Goal: Information Seeking & Learning: Learn about a topic

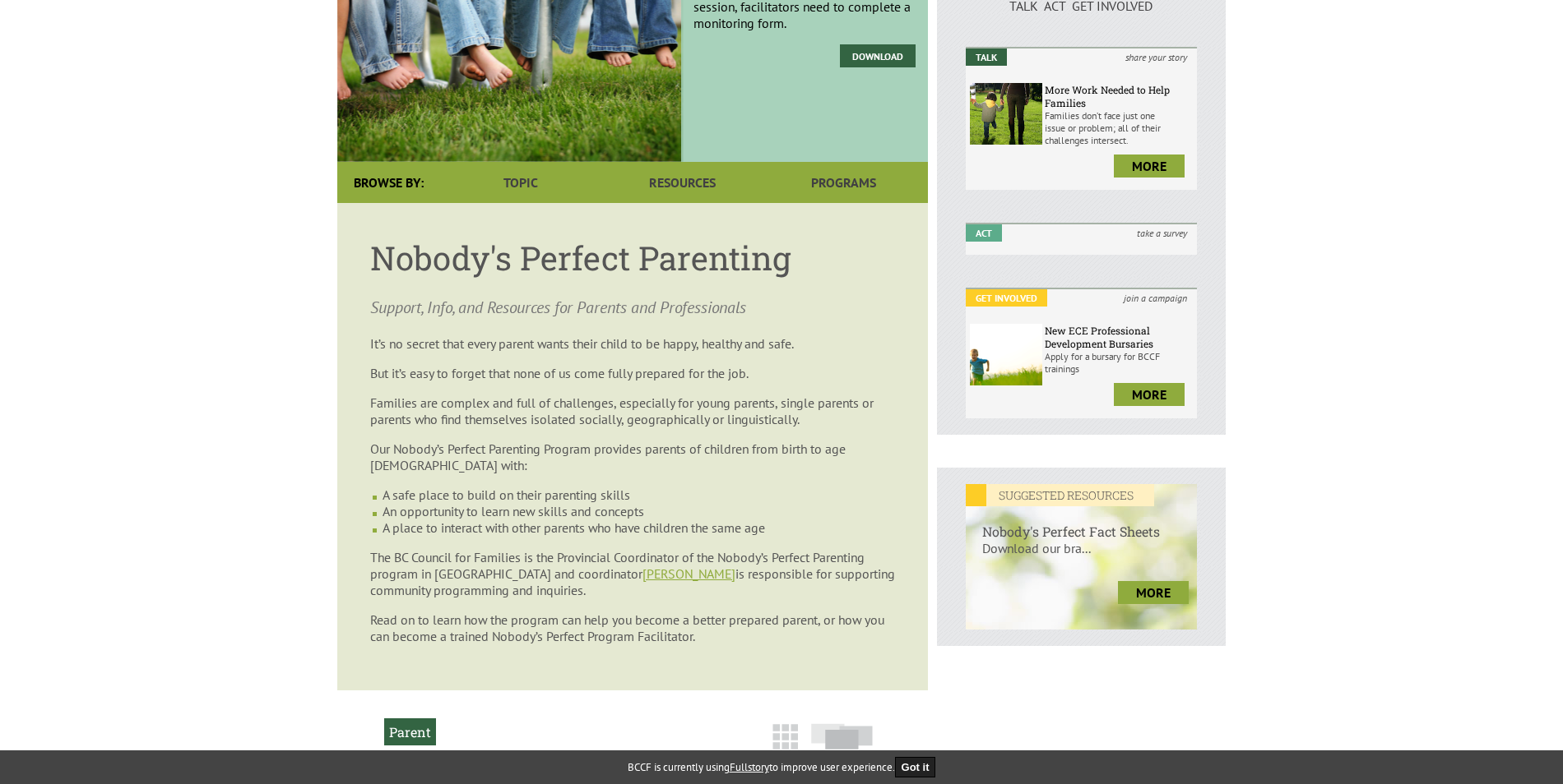
scroll to position [246, 0]
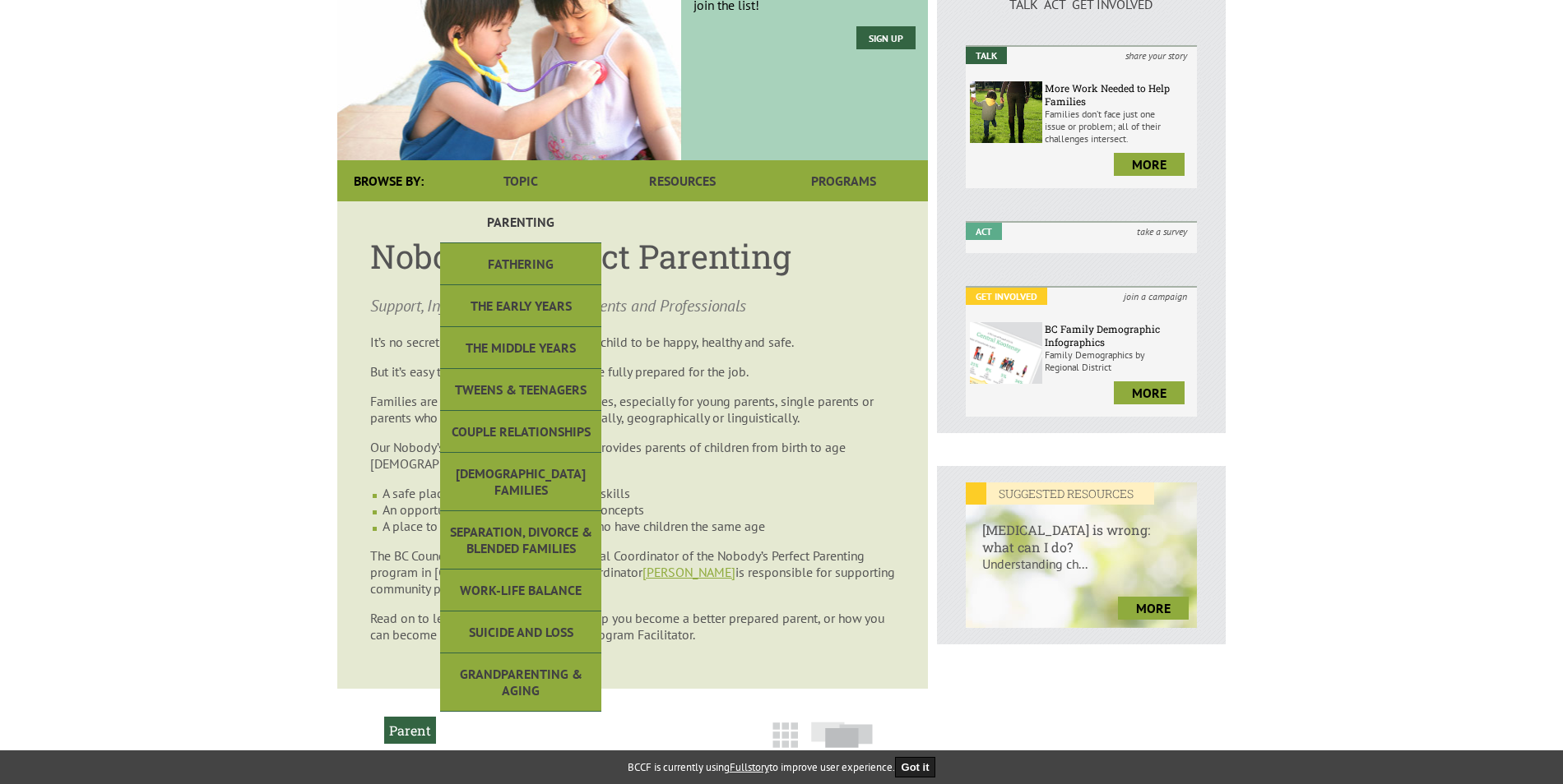
click at [508, 205] on link "Parenting" at bounding box center [520, 222] width 161 height 42
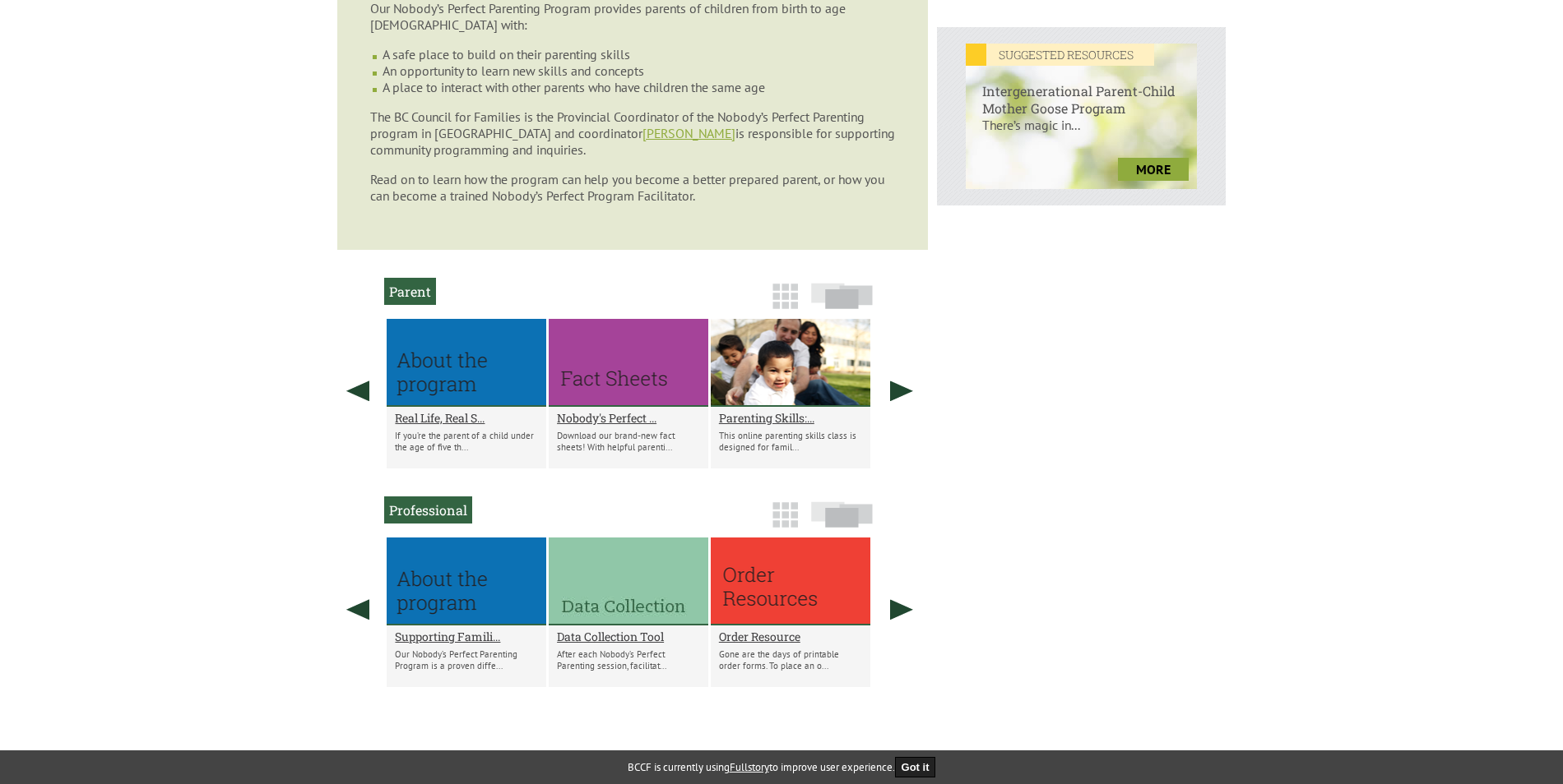
click at [1000, 444] on div "New NPP Monitoring Form After each Nobody’s Perfect Parenting session, facilita…" at bounding box center [781, 94] width 888 height 1239
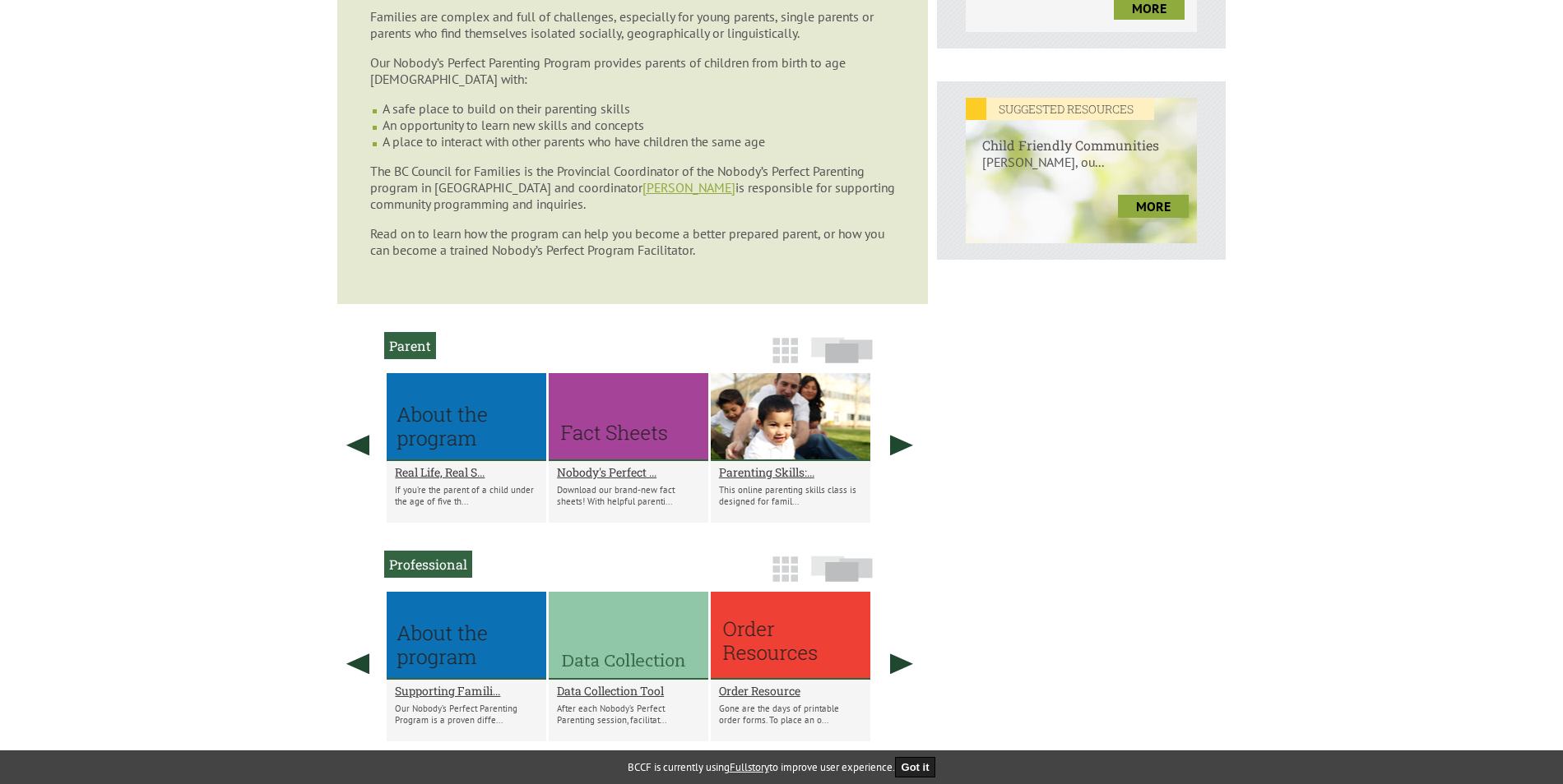
scroll to position [604, 0]
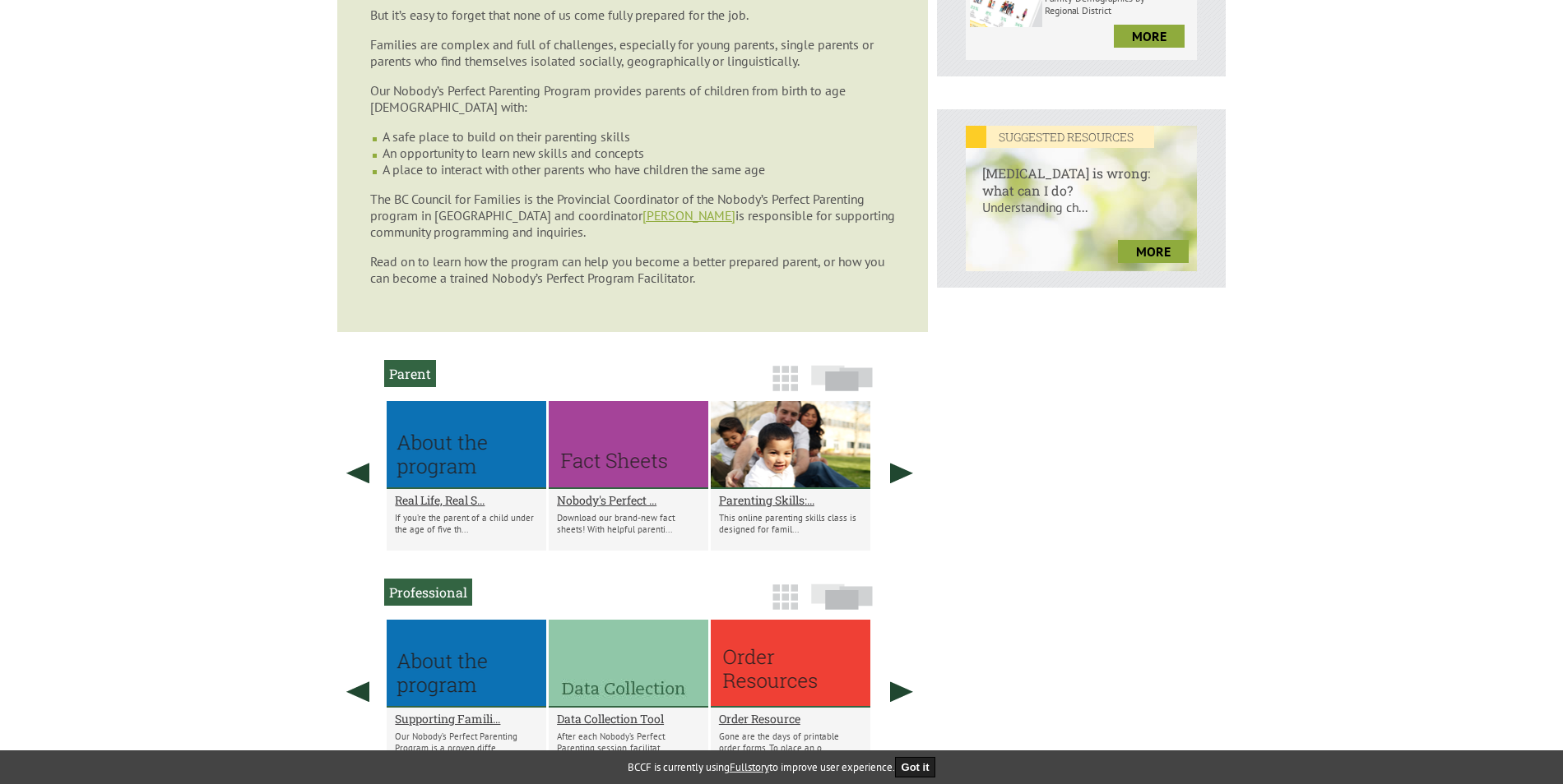
drag, startPoint x: 942, startPoint y: 422, endPoint x: 1524, endPoint y: 439, distance: 582.2
click at [1524, 439] on body "y our family. Login Create Account Shopping Cart Menu Home Bookstore Trainings …" at bounding box center [782, 279] width 1563 height 1714
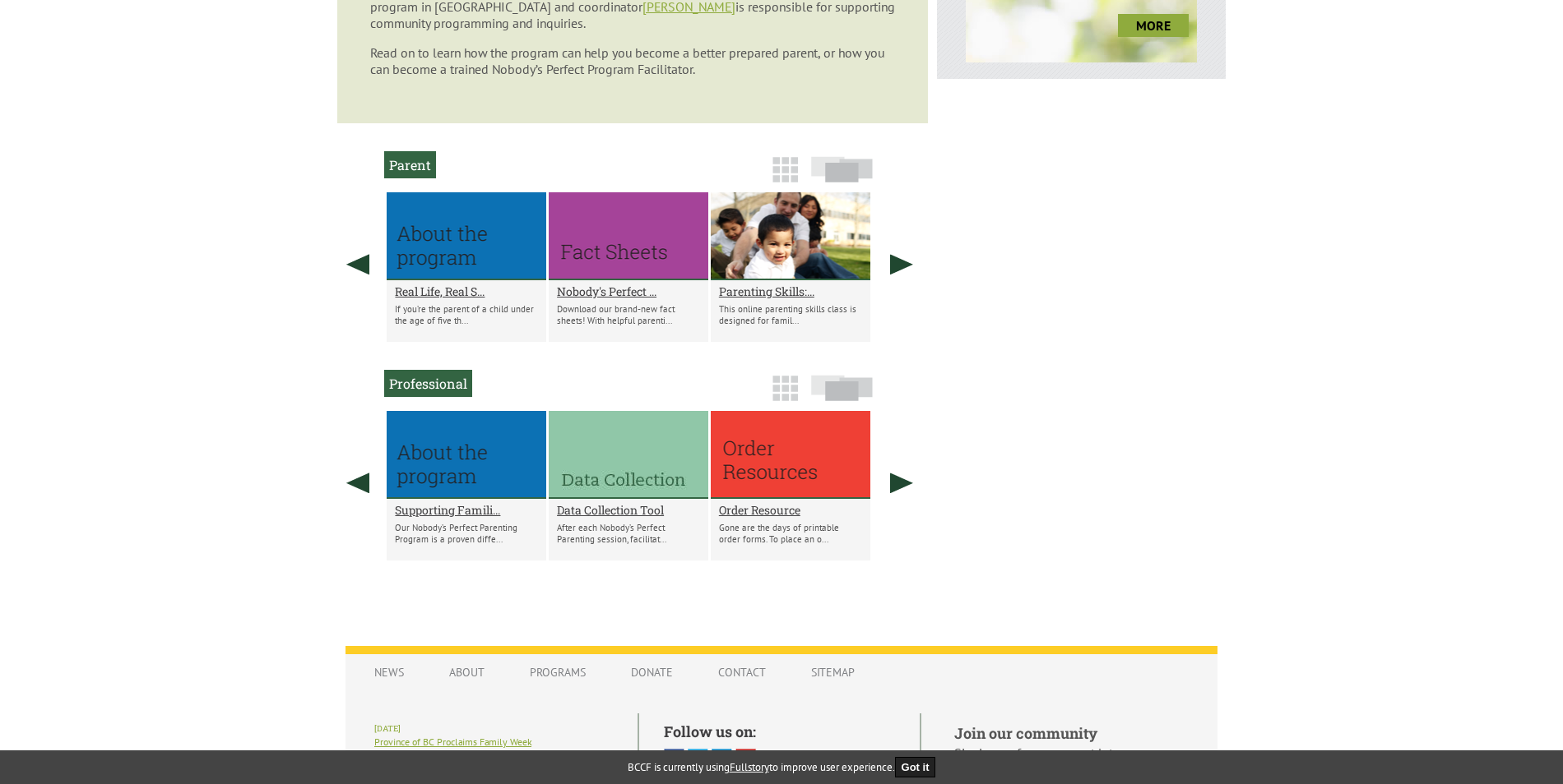
scroll to position [809, 0]
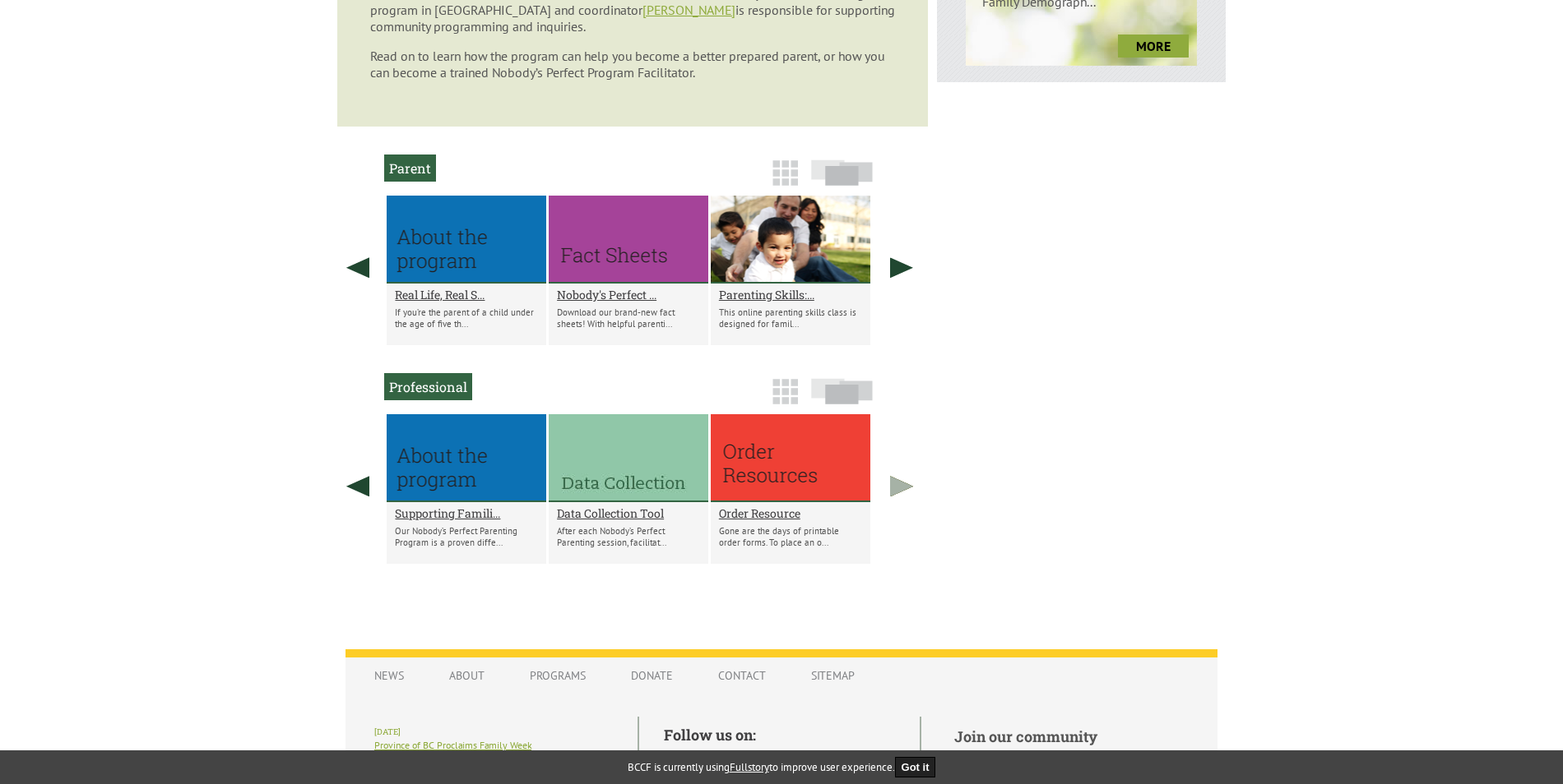
click at [905, 474] on link at bounding box center [902, 486] width 41 height 144
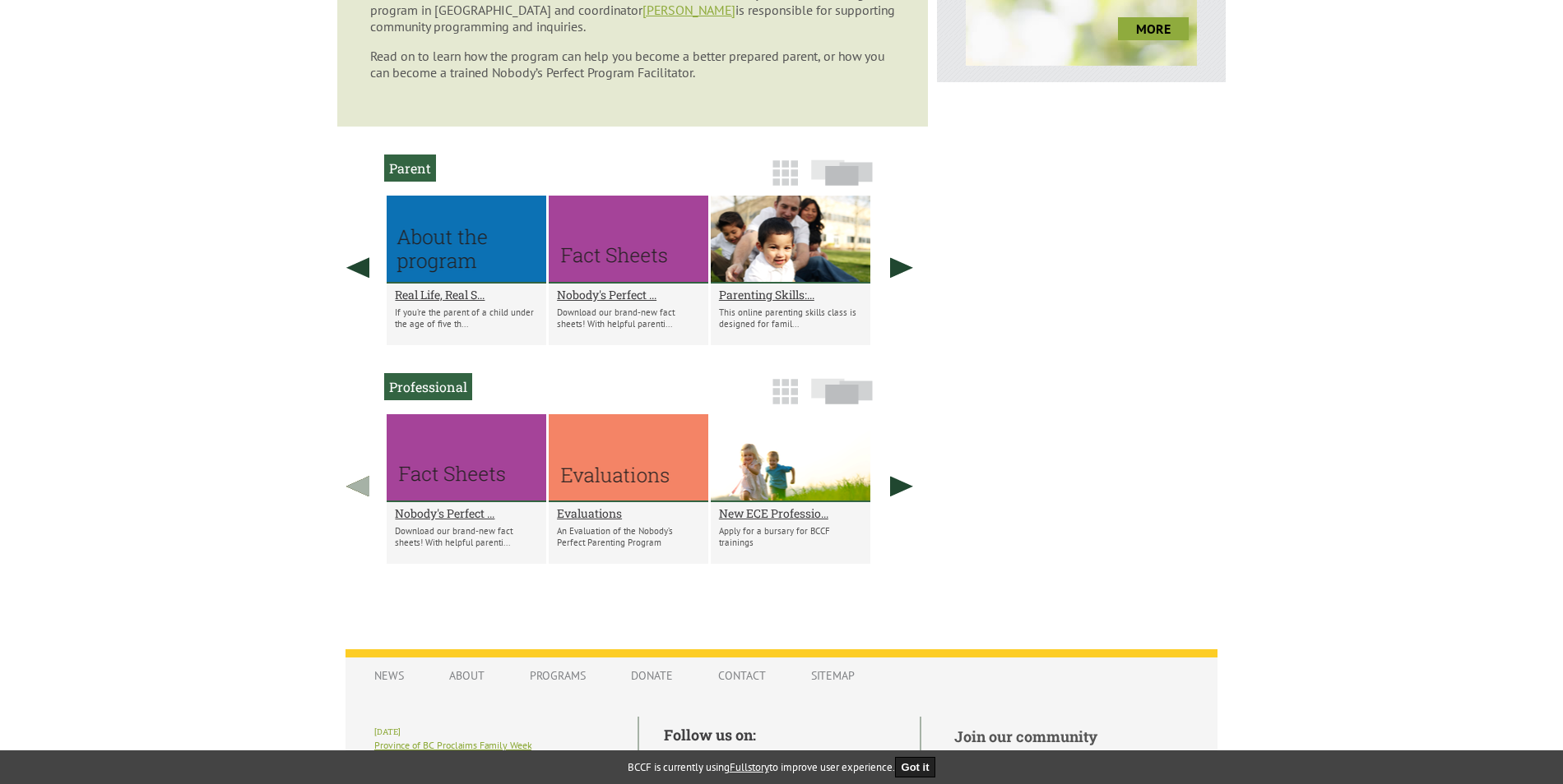
click at [360, 493] on link at bounding box center [357, 486] width 41 height 144
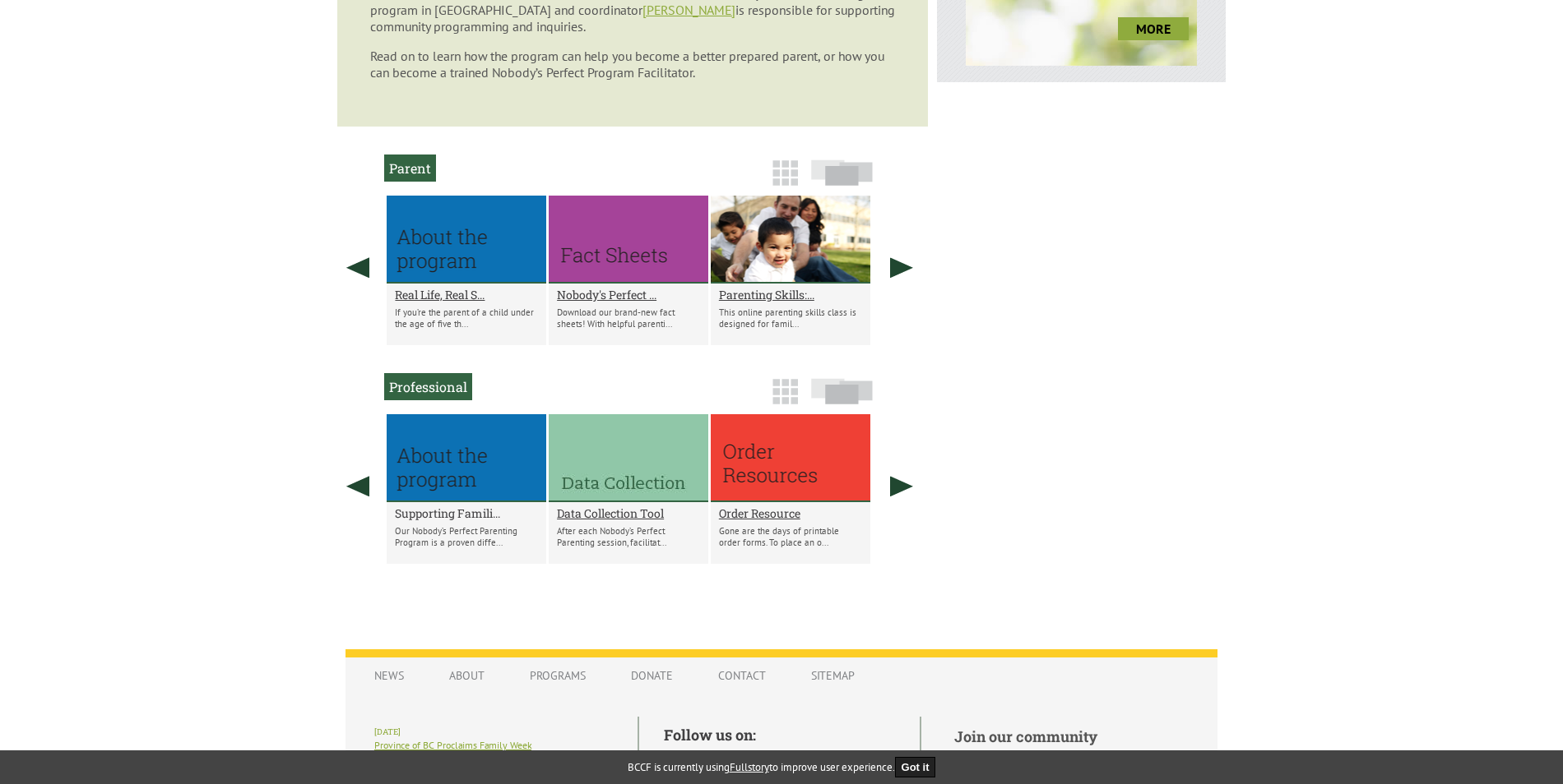
click at [467, 508] on h2 "Supporting Famili..." at bounding box center [466, 513] width 143 height 16
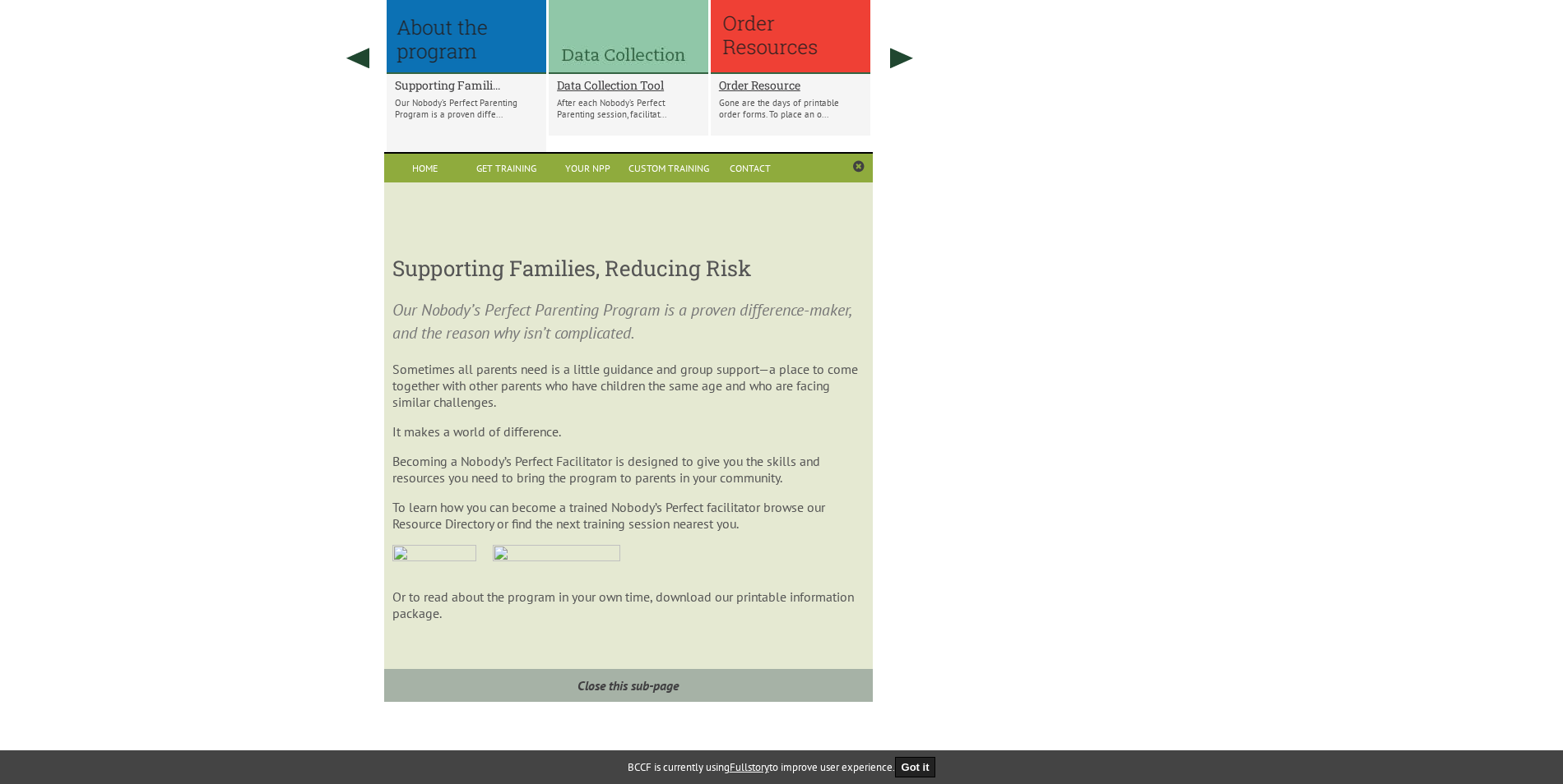
scroll to position [1258, 0]
